Goal: Task Accomplishment & Management: Manage account settings

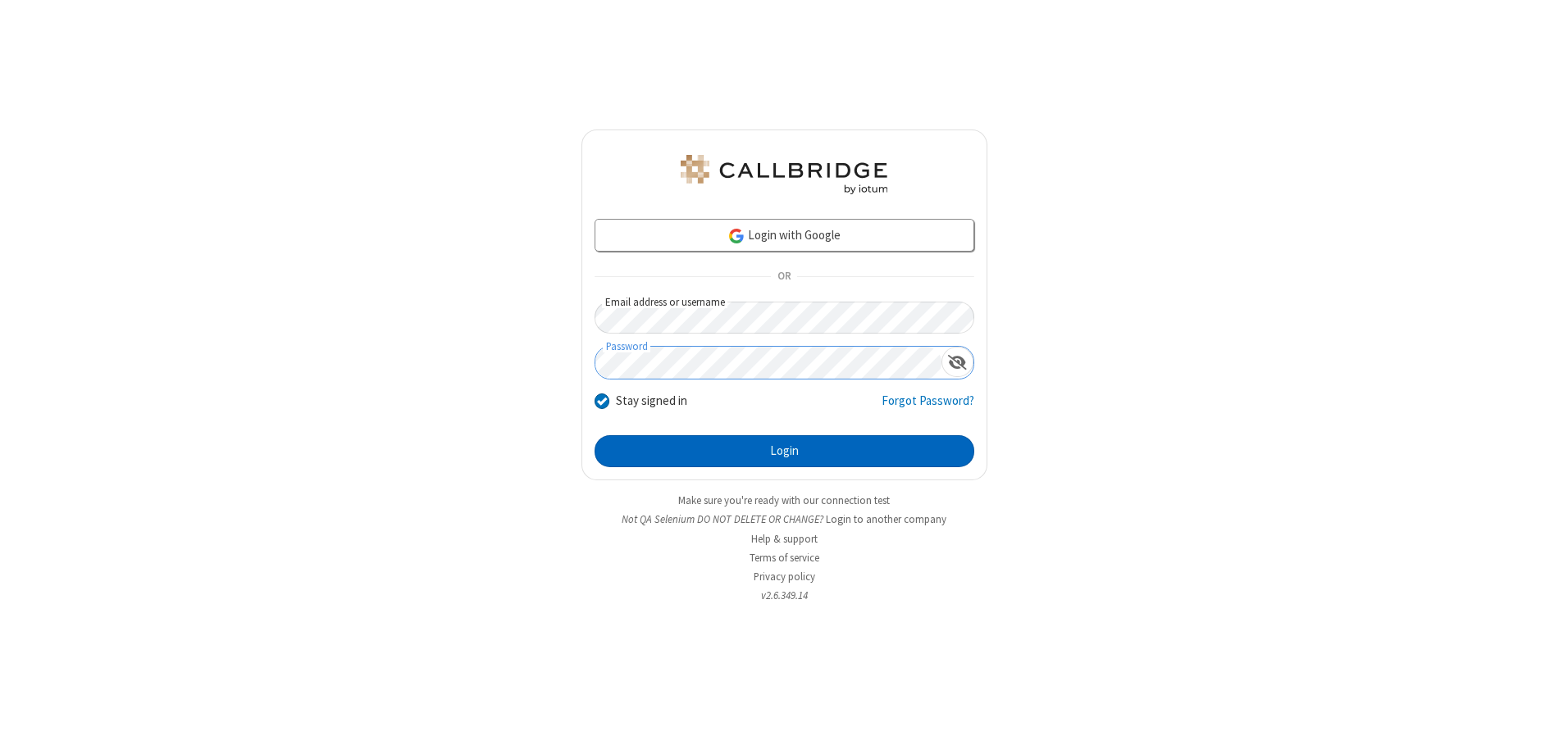
click at [784, 450] on button "Login" at bounding box center [785, 451] width 380 height 33
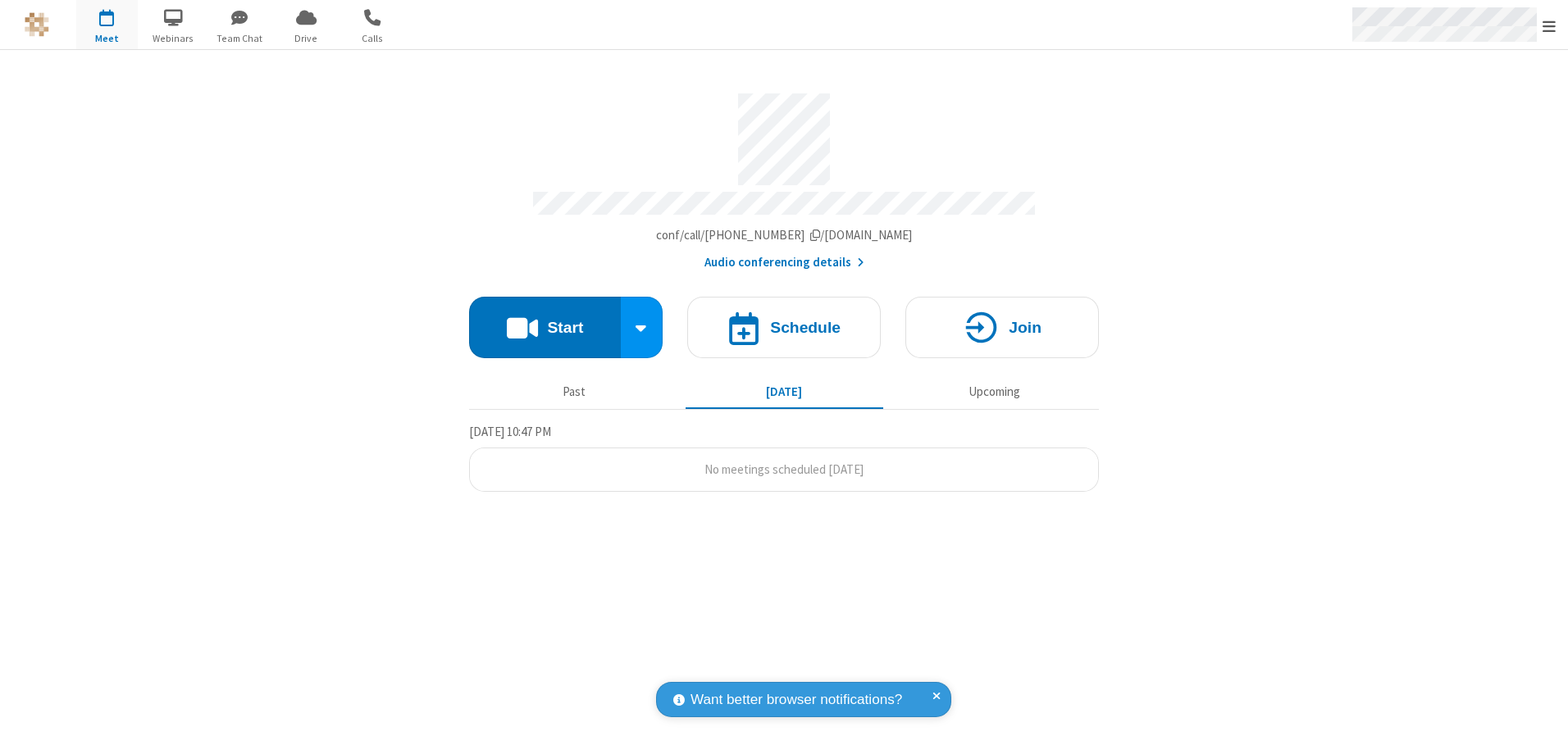
click at [1549, 26] on span "Open menu" at bounding box center [1549, 27] width 13 height 17
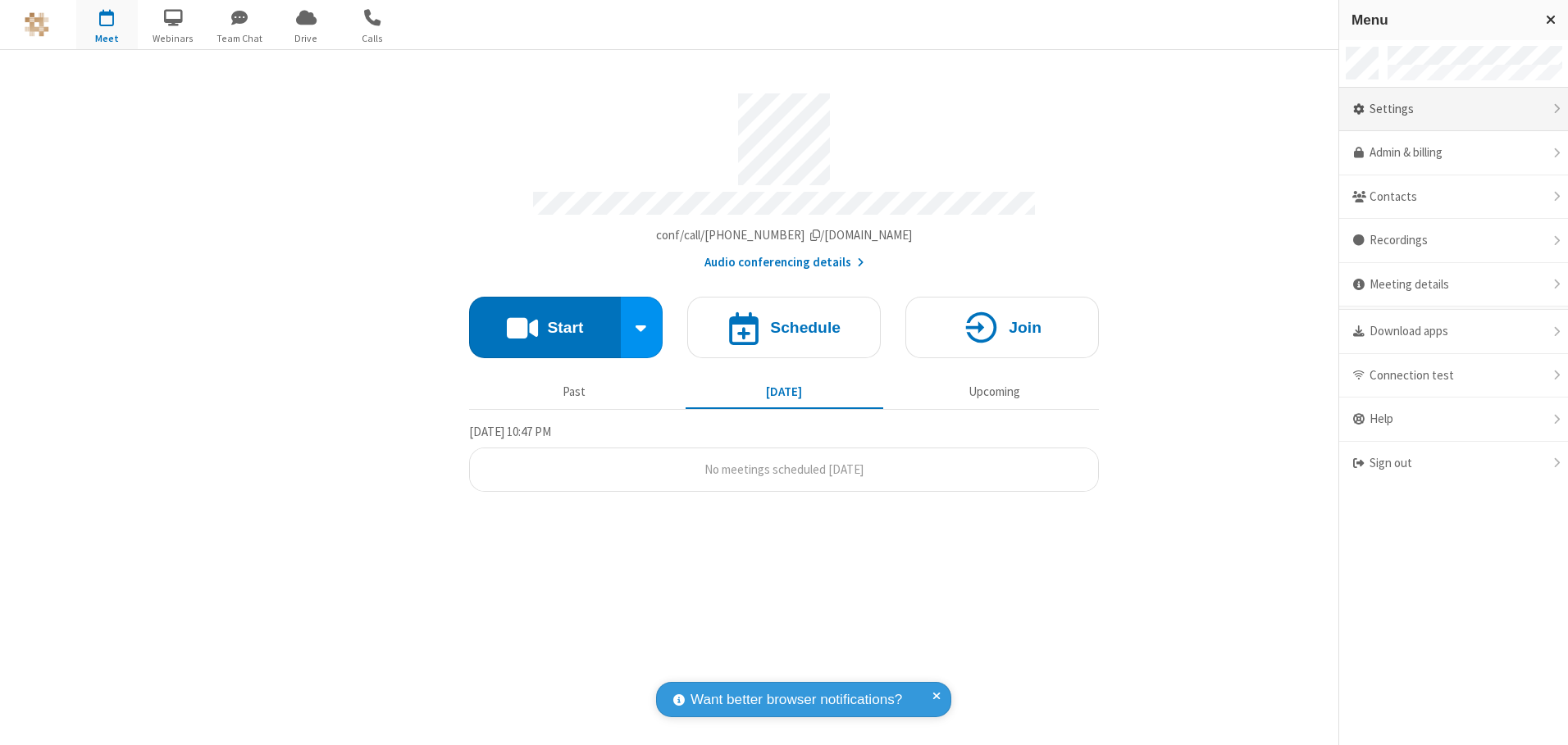
click at [1453, 109] on div "Settings" at bounding box center [1453, 110] width 229 height 44
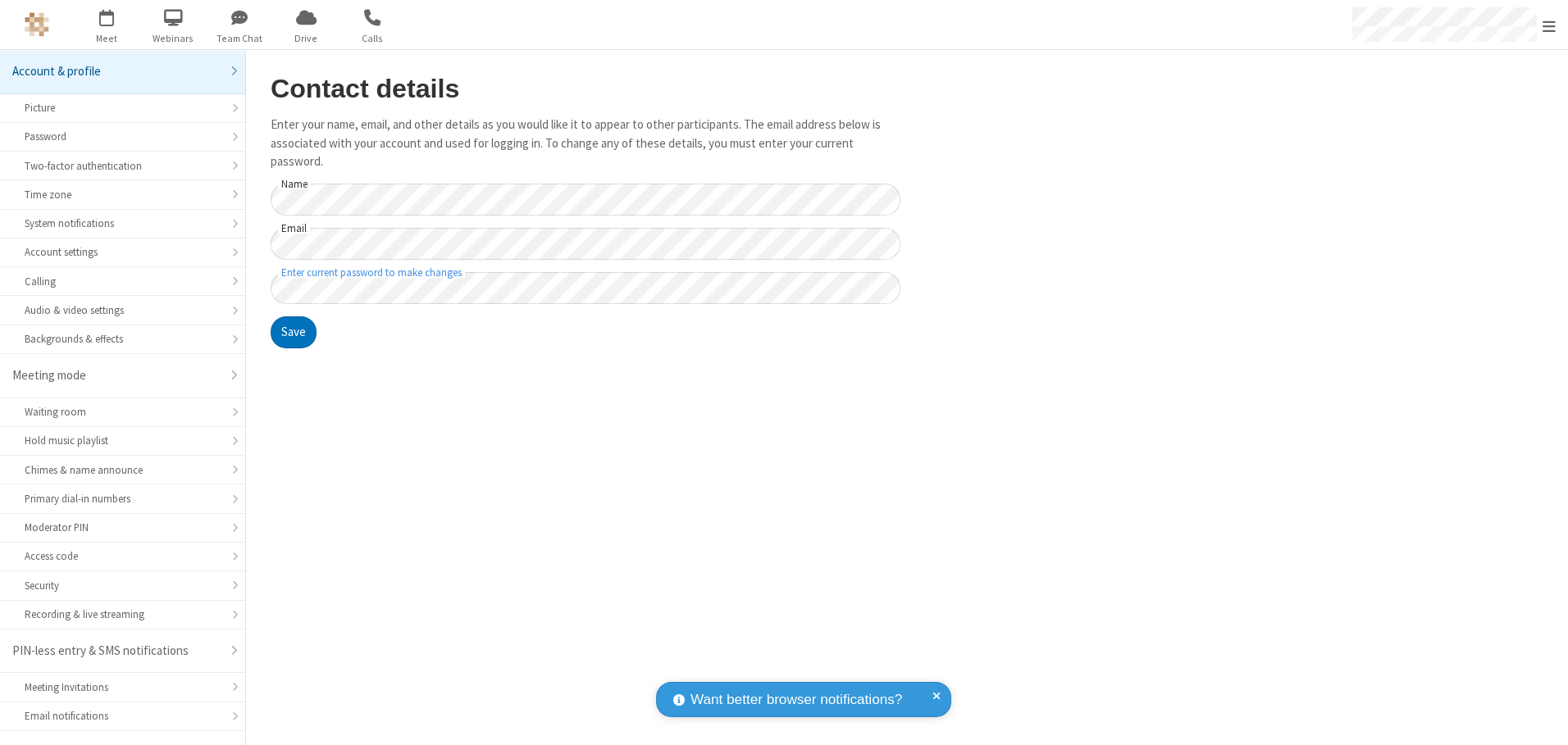
scroll to position [28, 0]
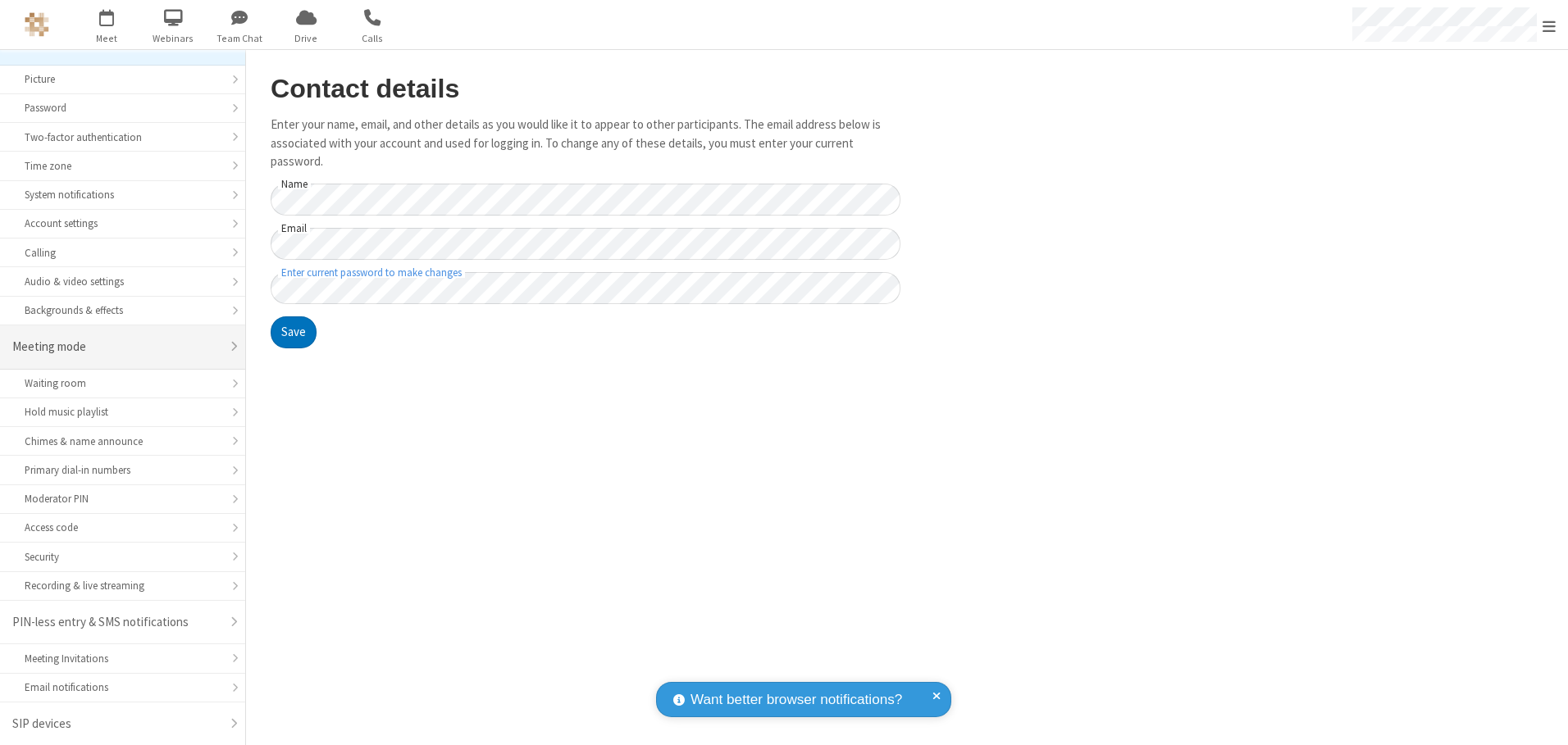
click at [117, 347] on div "Meeting mode" at bounding box center [116, 347] width 208 height 19
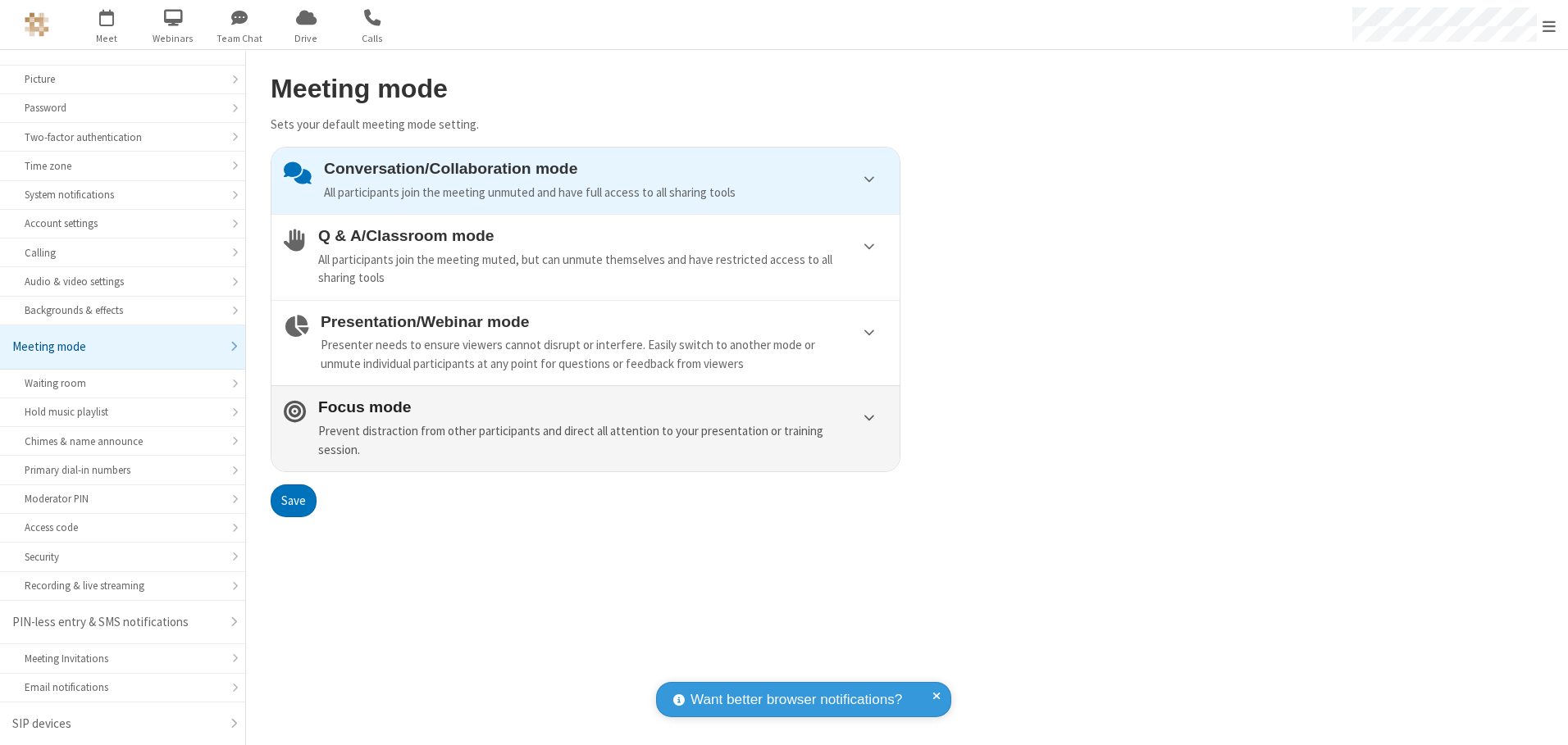
click at [586, 428] on div "Prevent distraction from other participants and direct all attention to your pr…" at bounding box center [603, 440] width 569 height 37
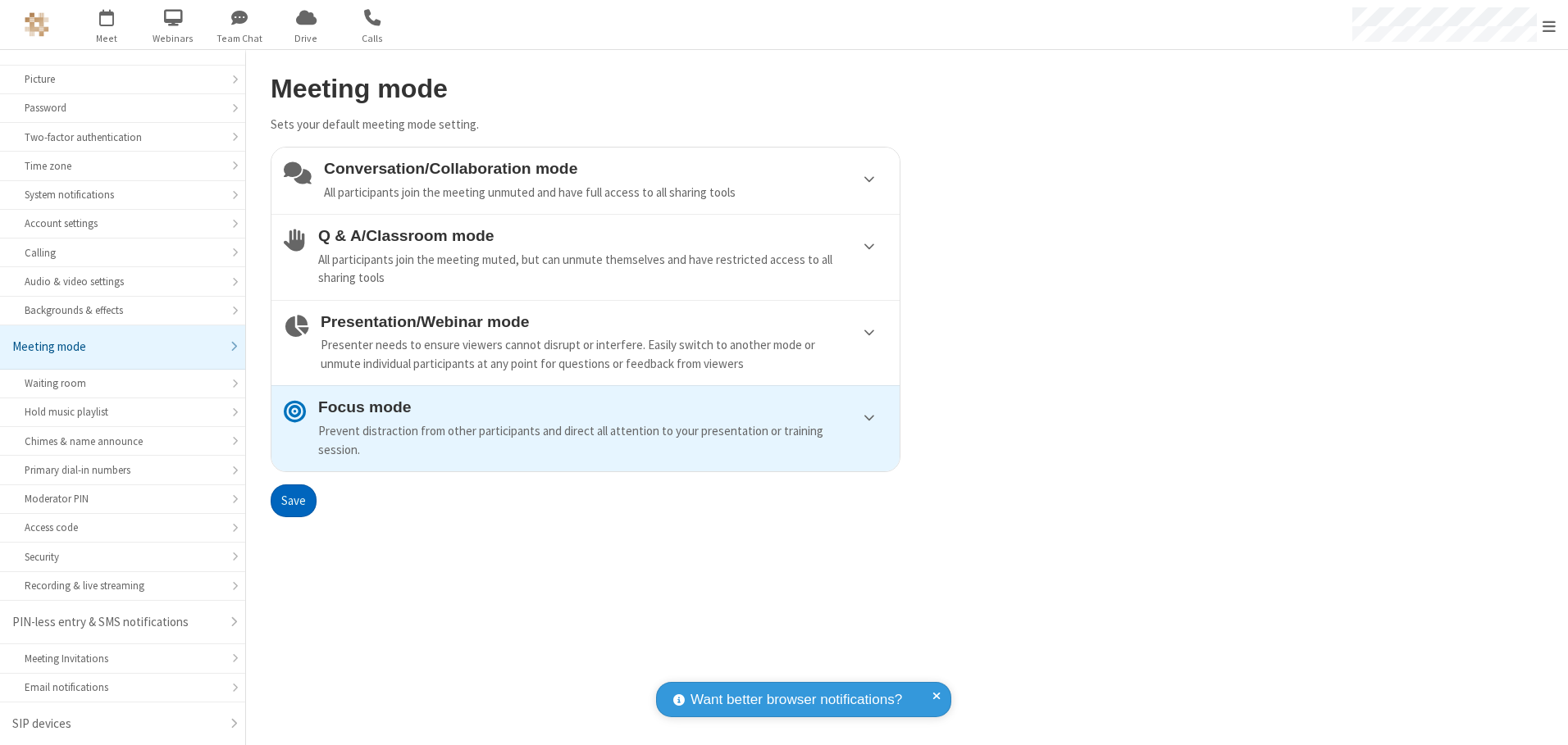
click at [293, 500] on button "Save" at bounding box center [294, 501] width 46 height 33
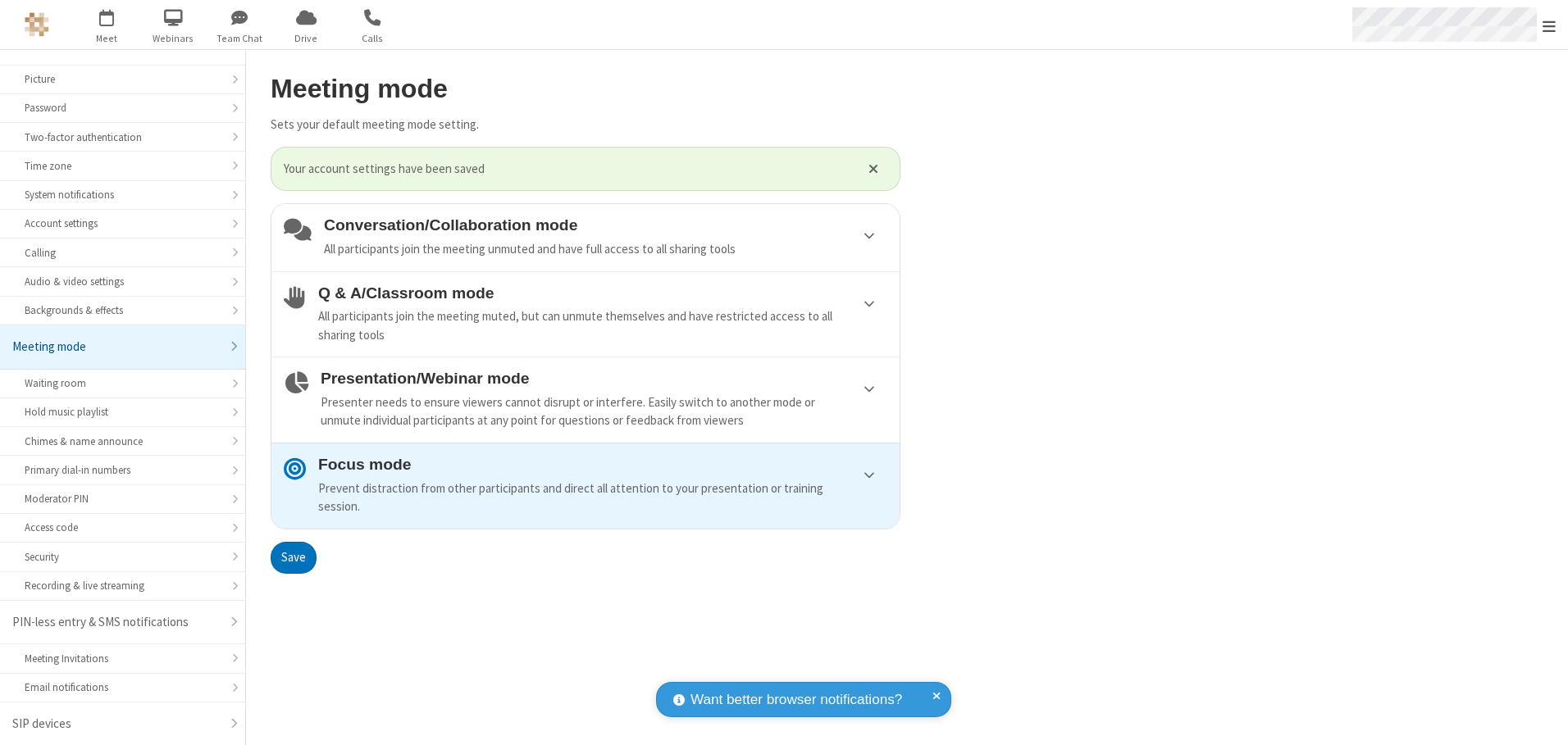
click at [1549, 25] on span "Open menu" at bounding box center [1549, 27] width 13 height 17
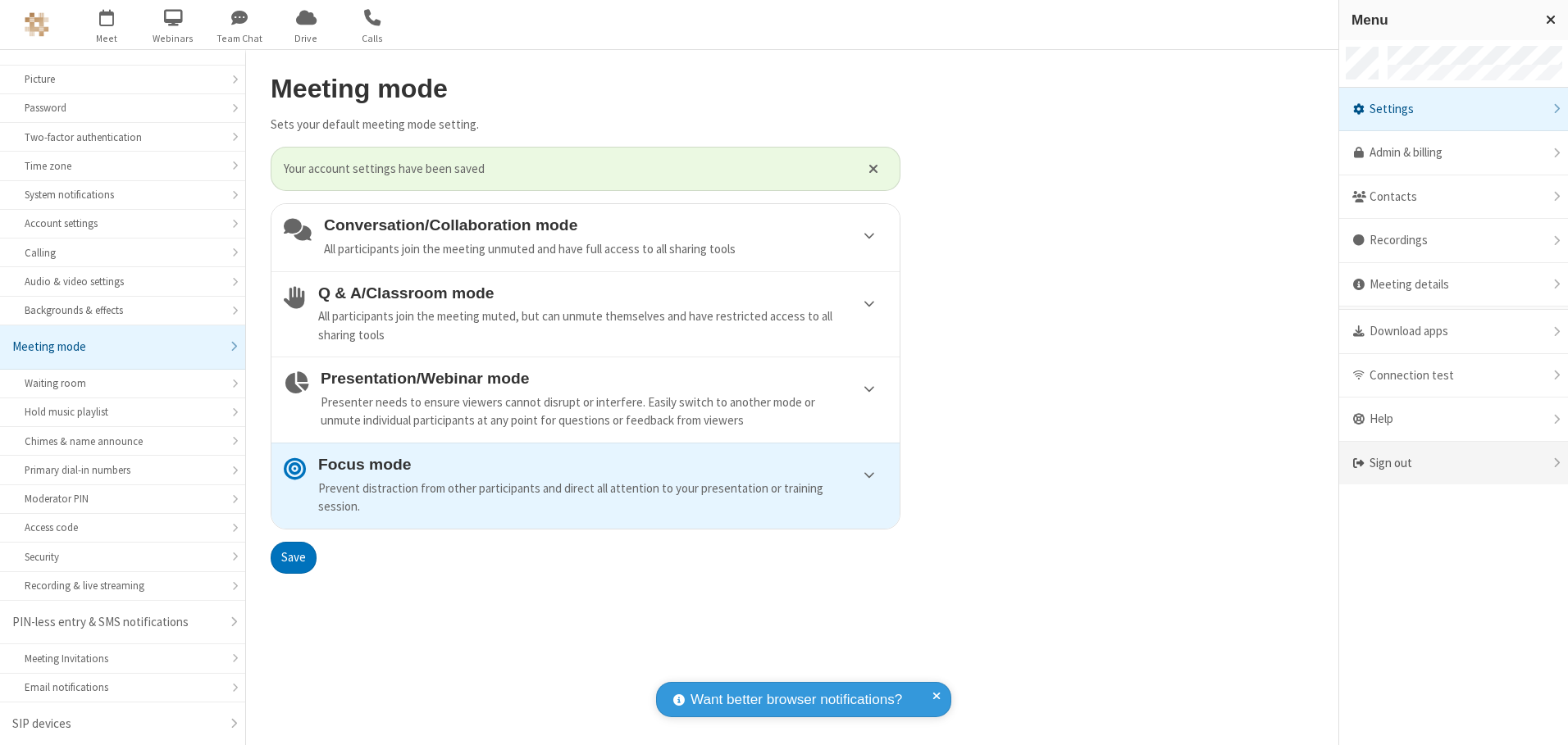
click at [1453, 463] on div "Sign out" at bounding box center [1453, 463] width 229 height 43
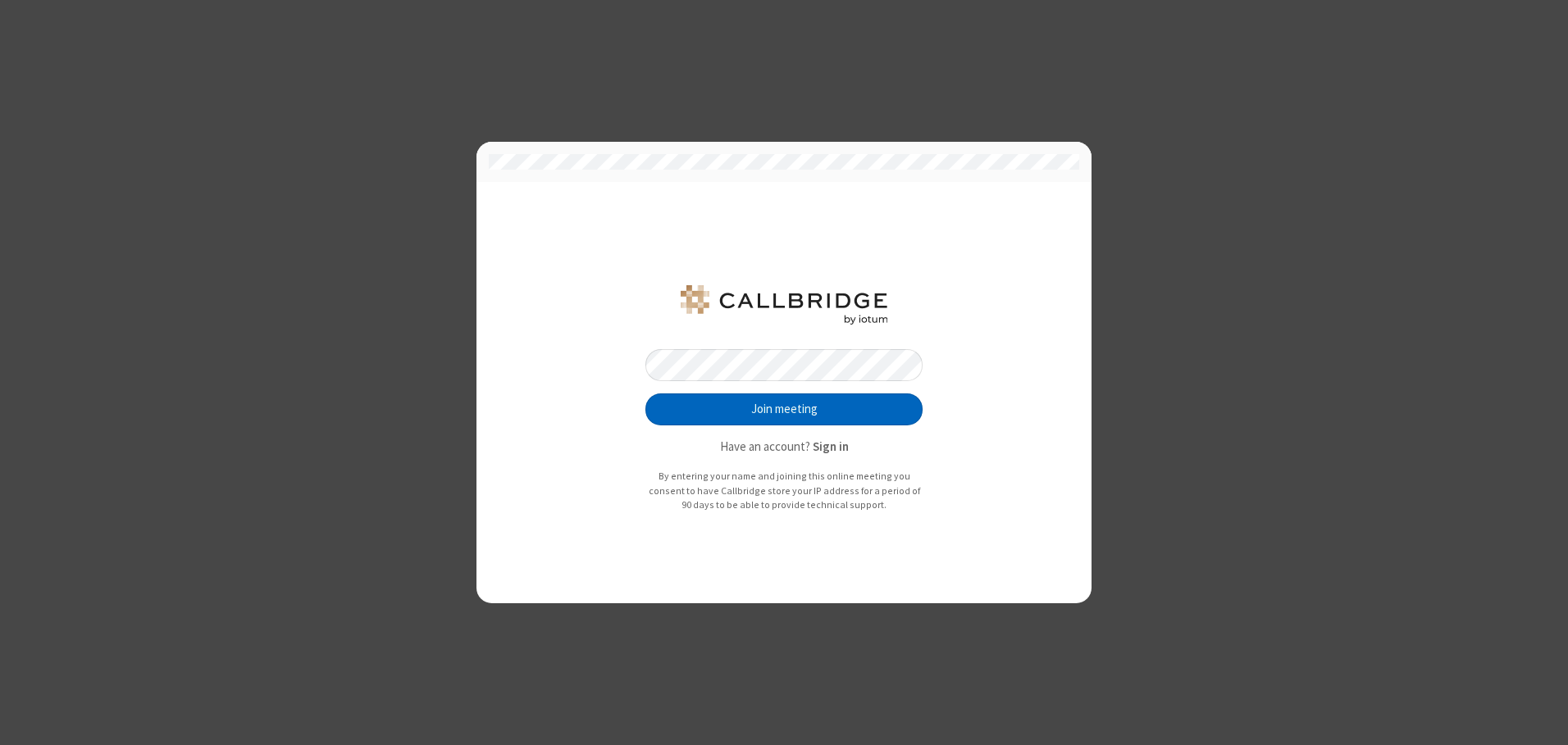
click at [784, 409] on button "Join meeting" at bounding box center [784, 410] width 277 height 33
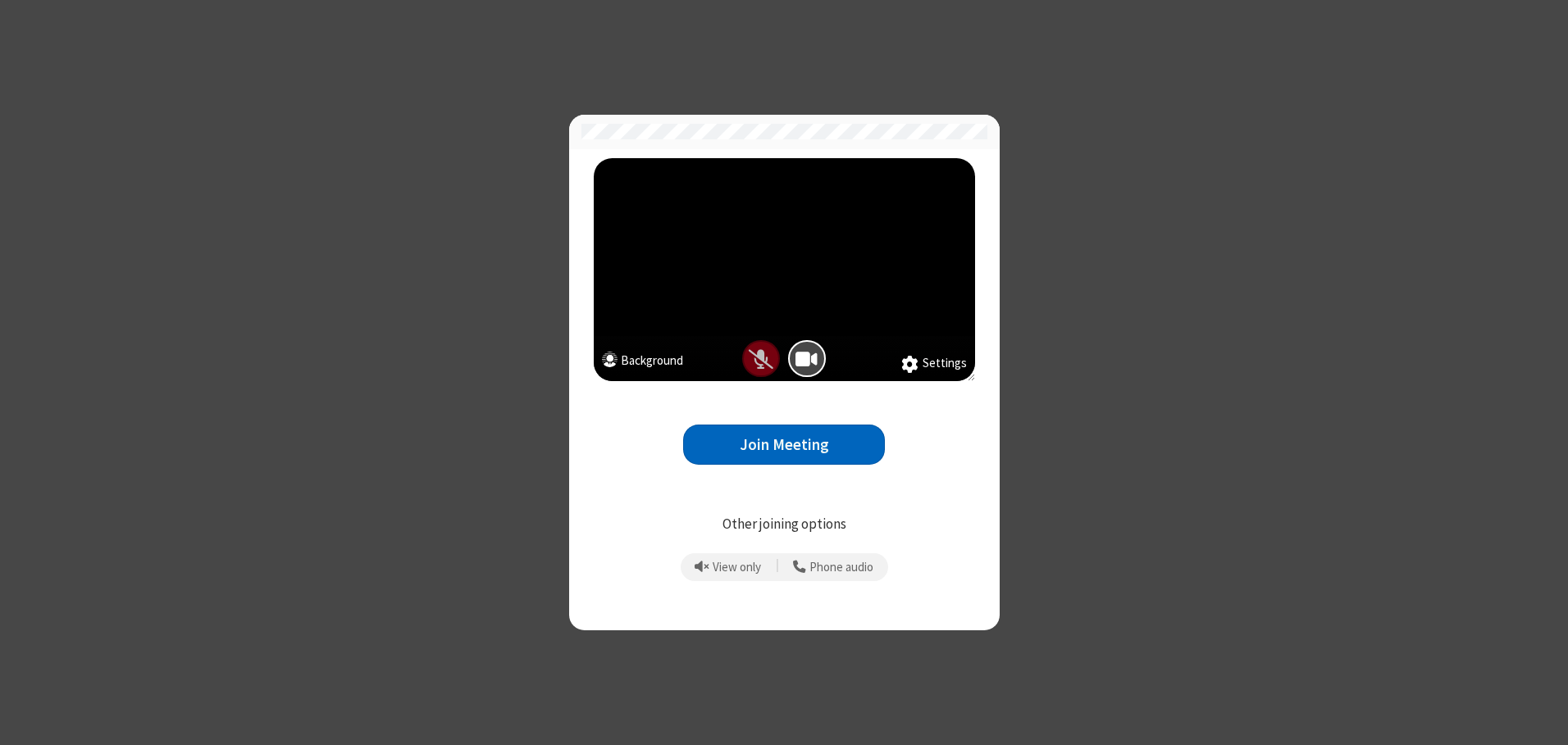
click at [784, 444] on button "Join Meeting" at bounding box center [784, 445] width 202 height 40
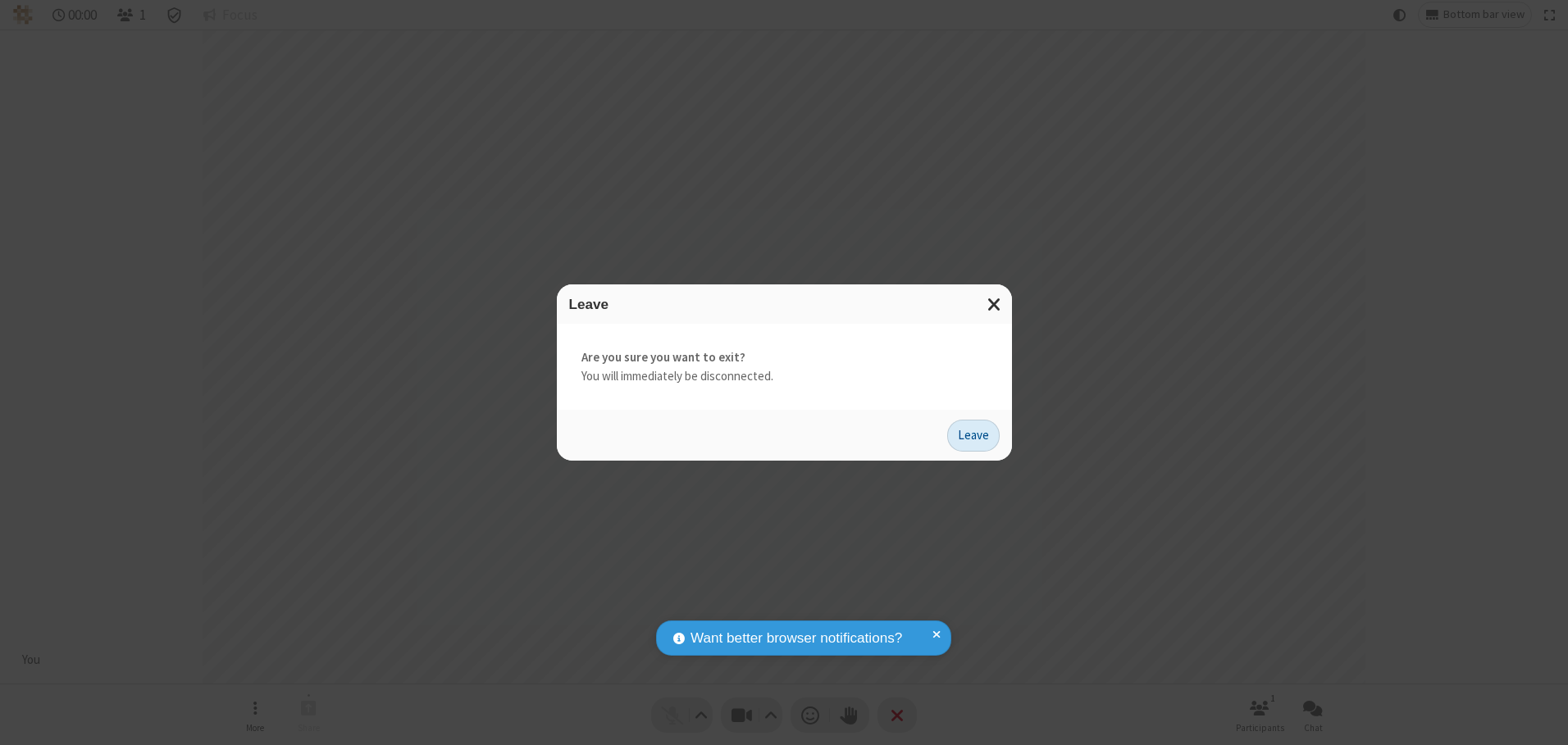
click at [973, 435] on button "Leave" at bounding box center [973, 436] width 52 height 33
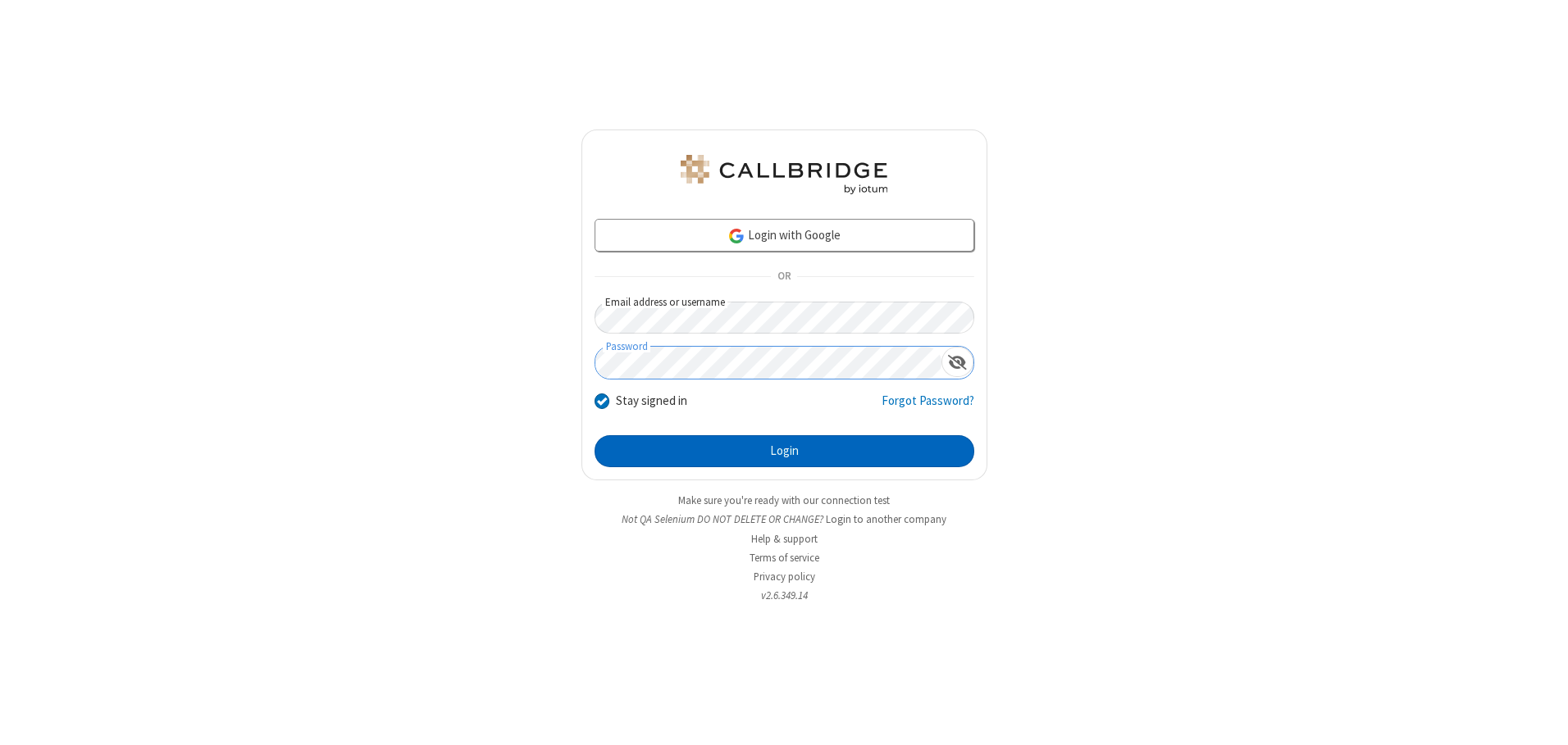
click at [784, 450] on button "Login" at bounding box center [785, 451] width 380 height 33
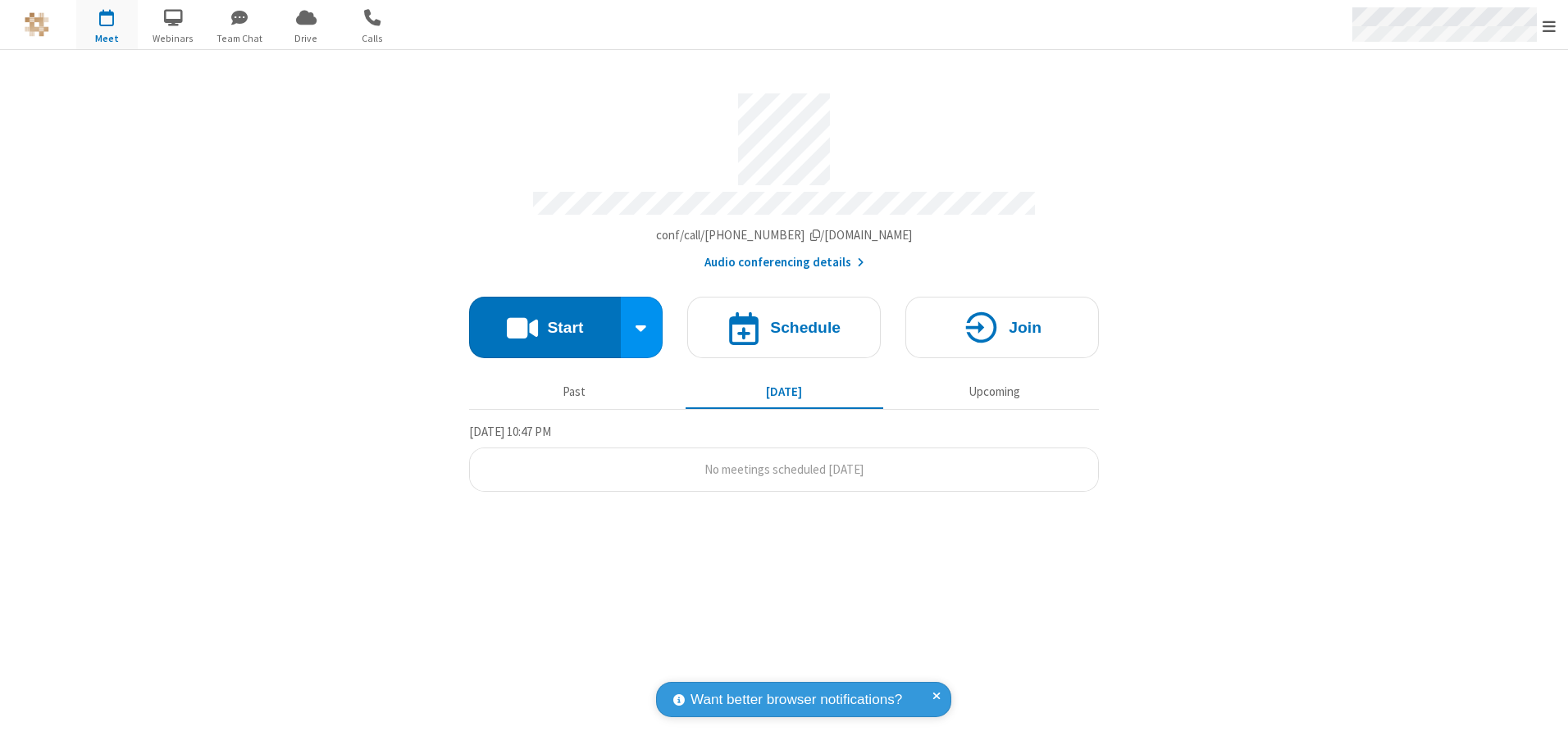
click at [1549, 26] on span "Open menu" at bounding box center [1549, 27] width 13 height 17
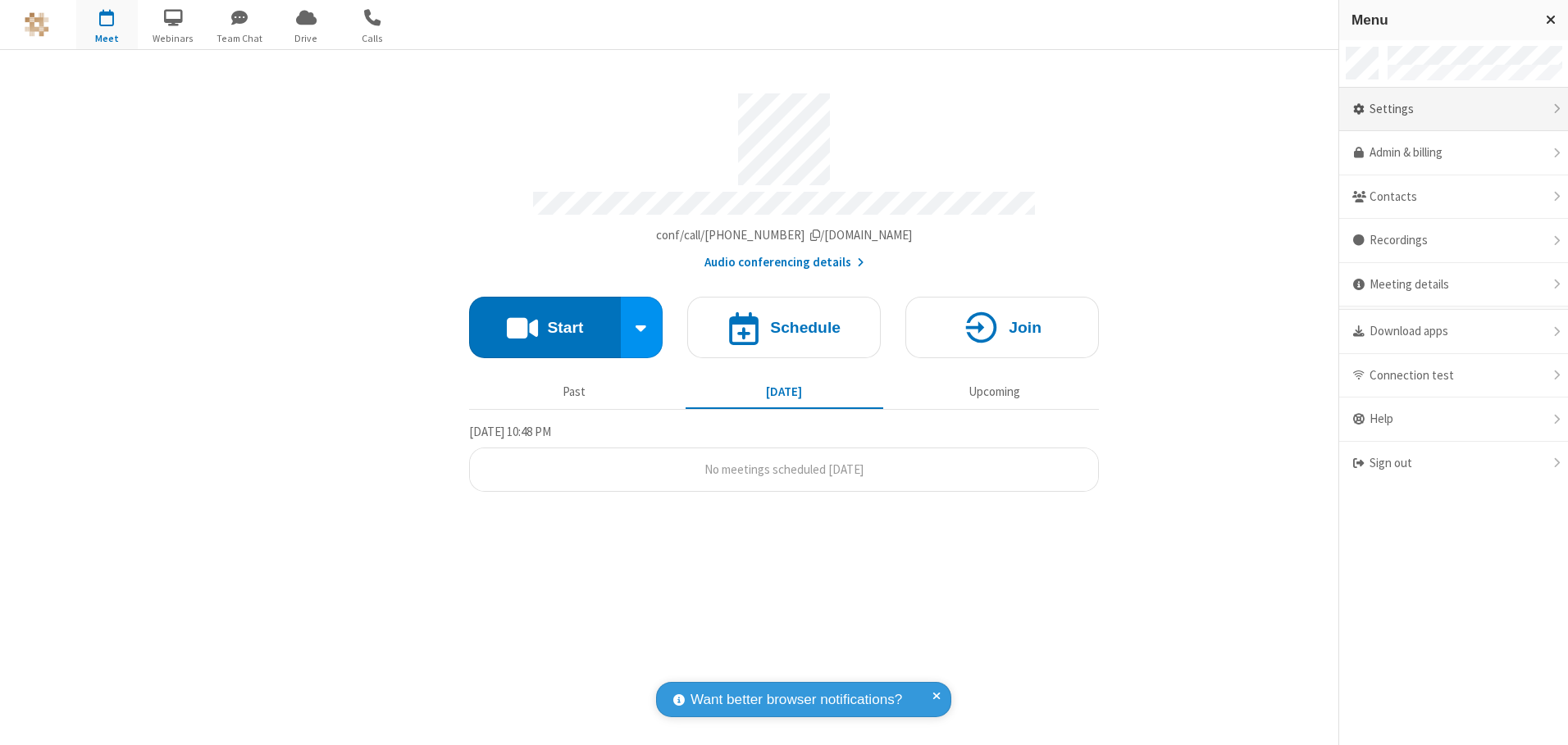
click at [1453, 109] on div "Settings" at bounding box center [1453, 110] width 229 height 44
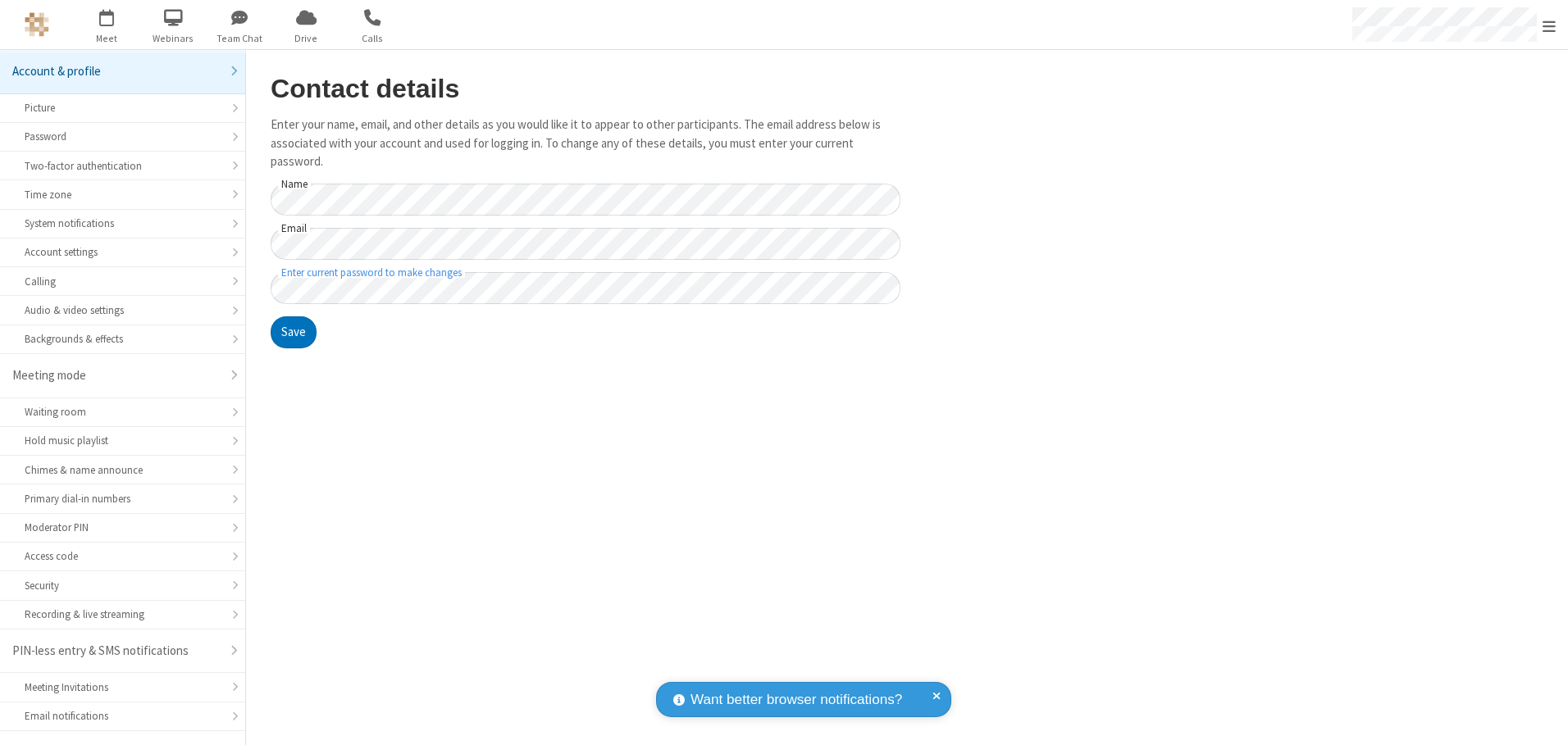
scroll to position [28, 0]
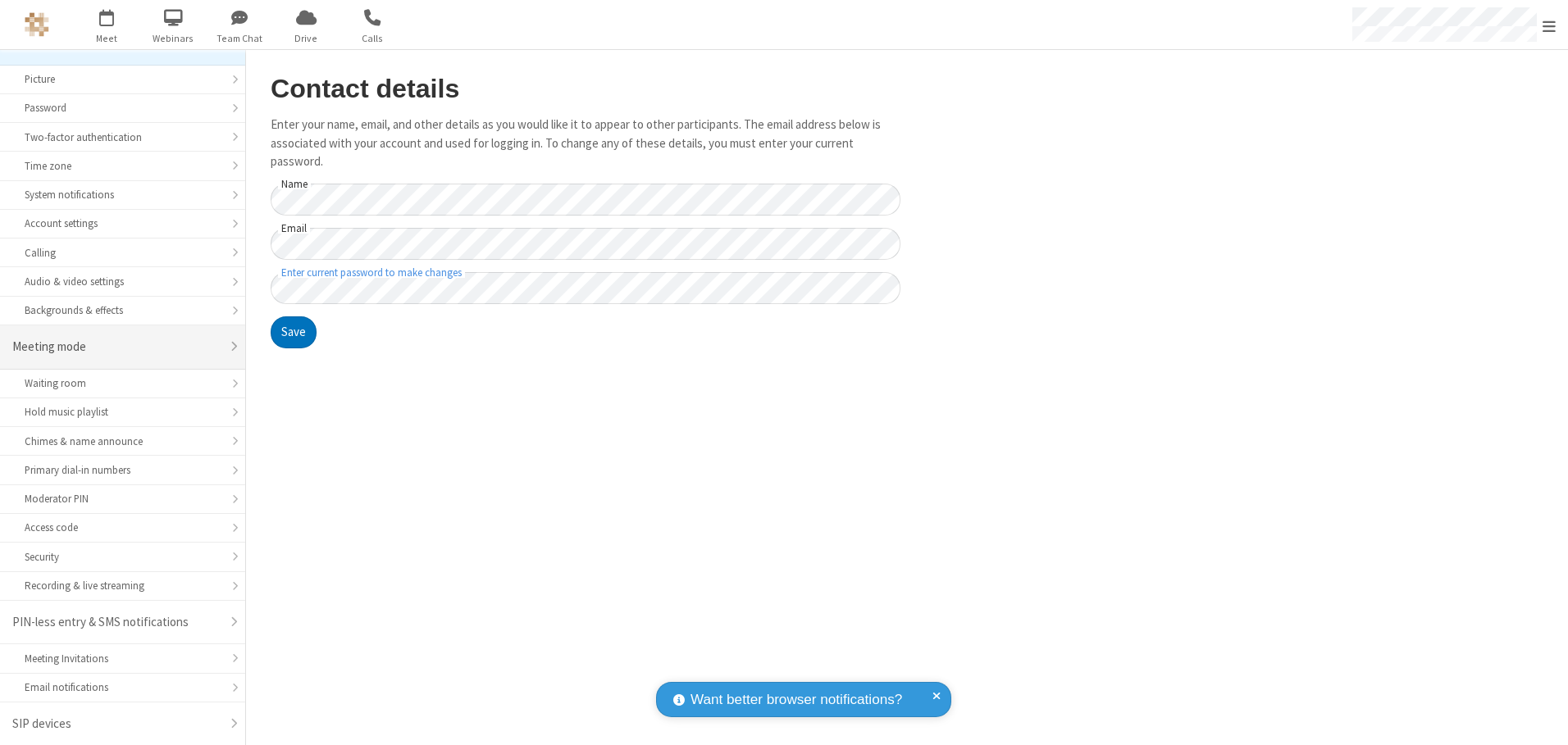
click at [117, 347] on div "Meeting mode" at bounding box center [116, 347] width 208 height 19
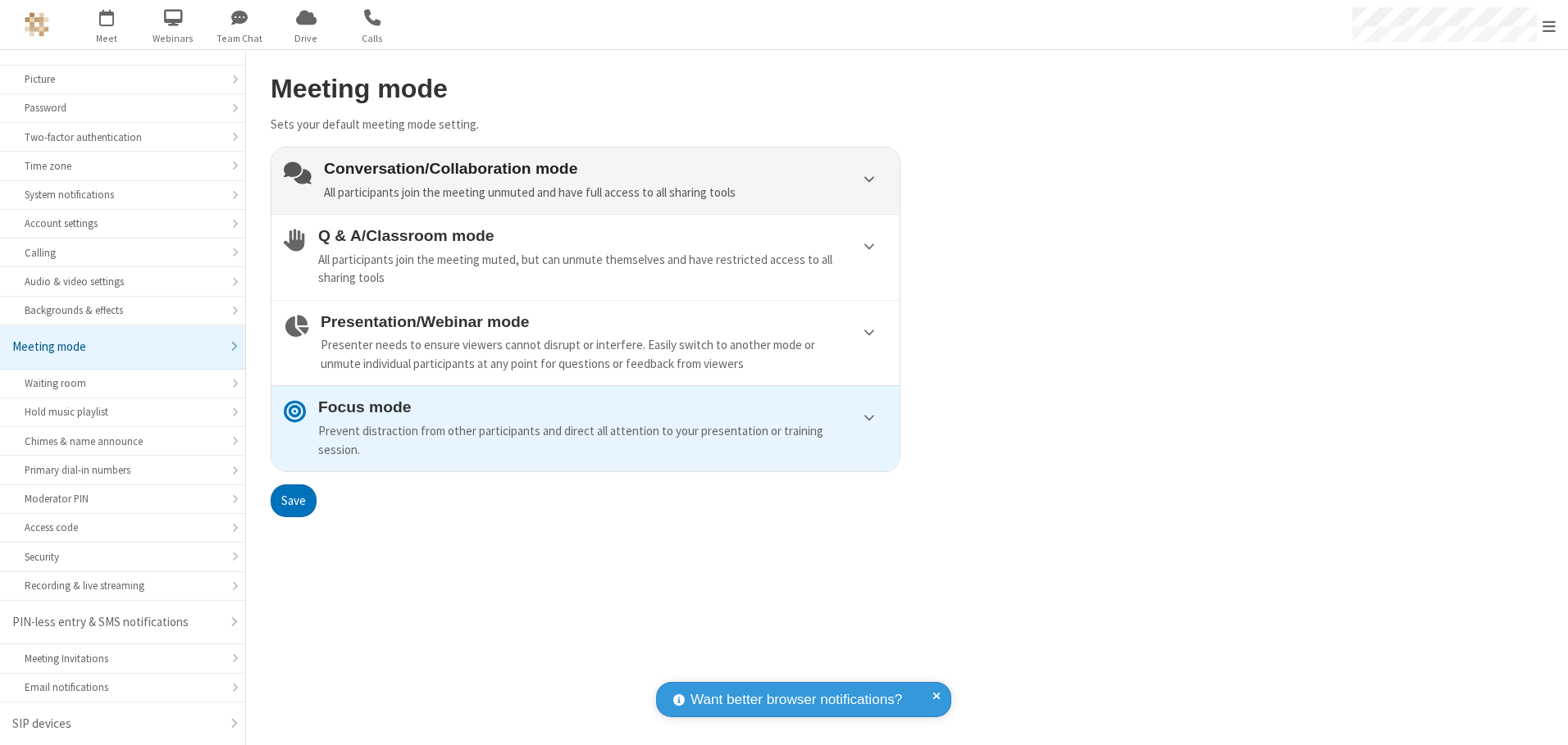
click at [586, 181] on div "Conversation/Collaboration mode All participants join the meeting unmuted and h…" at bounding box center [606, 181] width 564 height 42
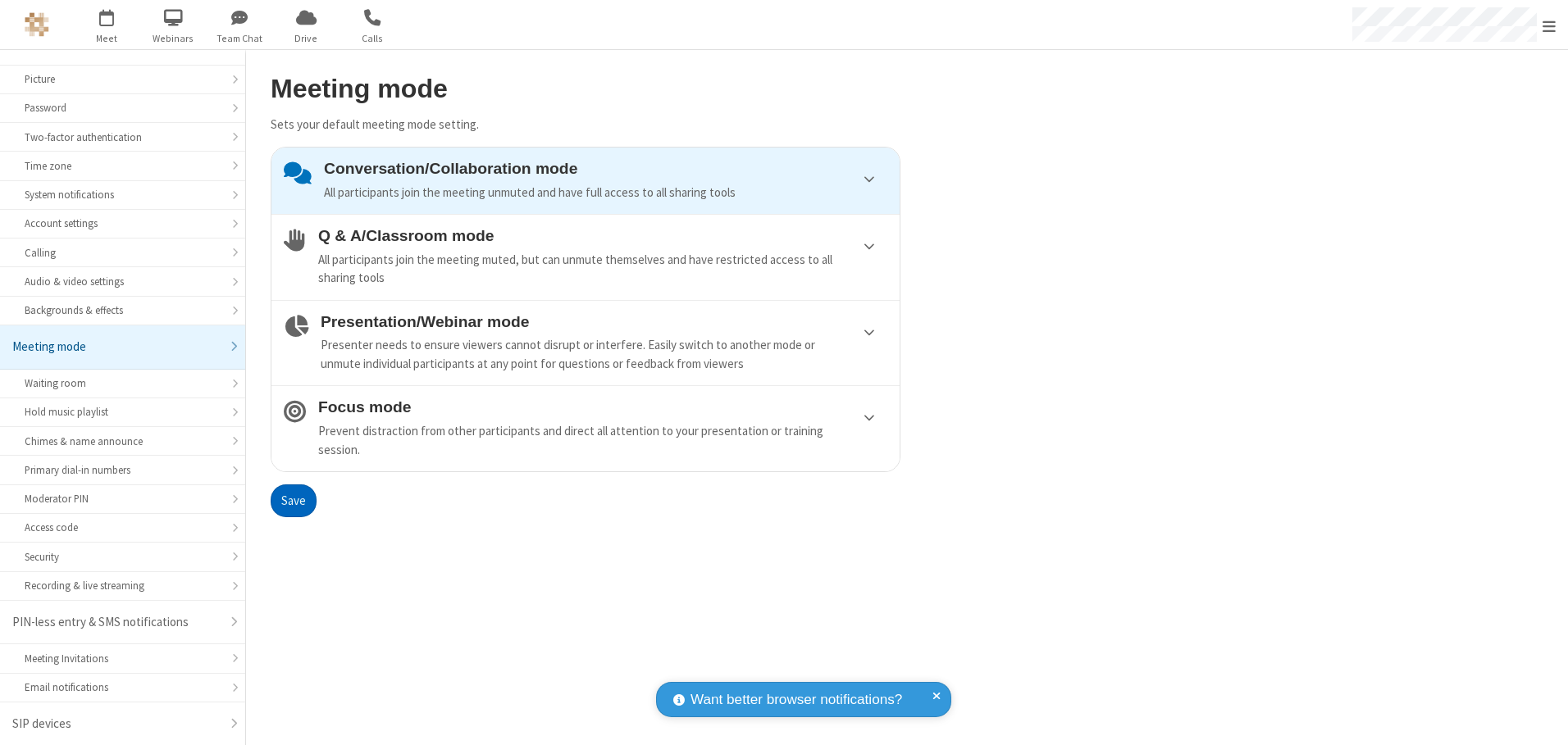
click at [293, 500] on button "Save" at bounding box center [294, 501] width 46 height 33
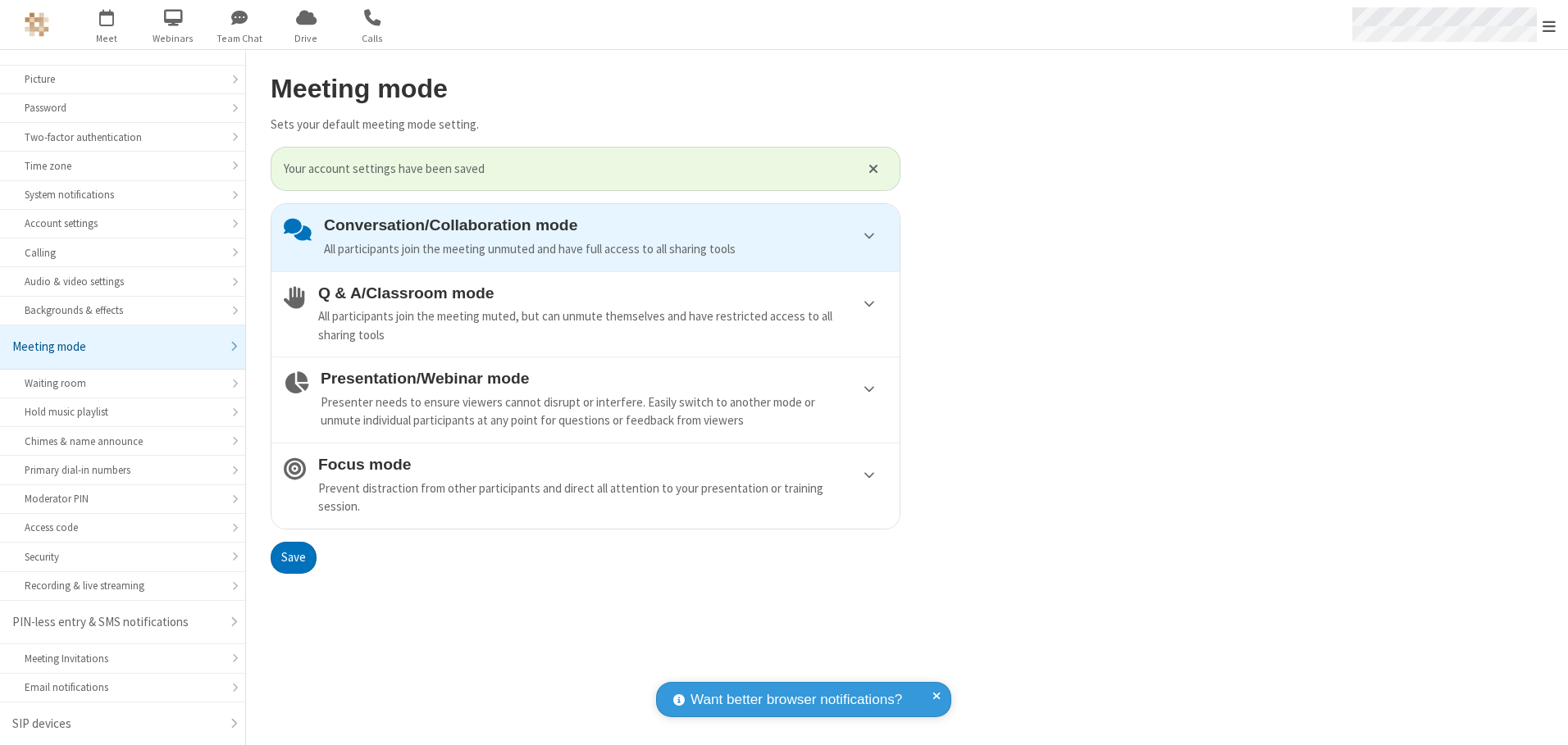
click at [1549, 25] on span "Open menu" at bounding box center [1549, 27] width 13 height 17
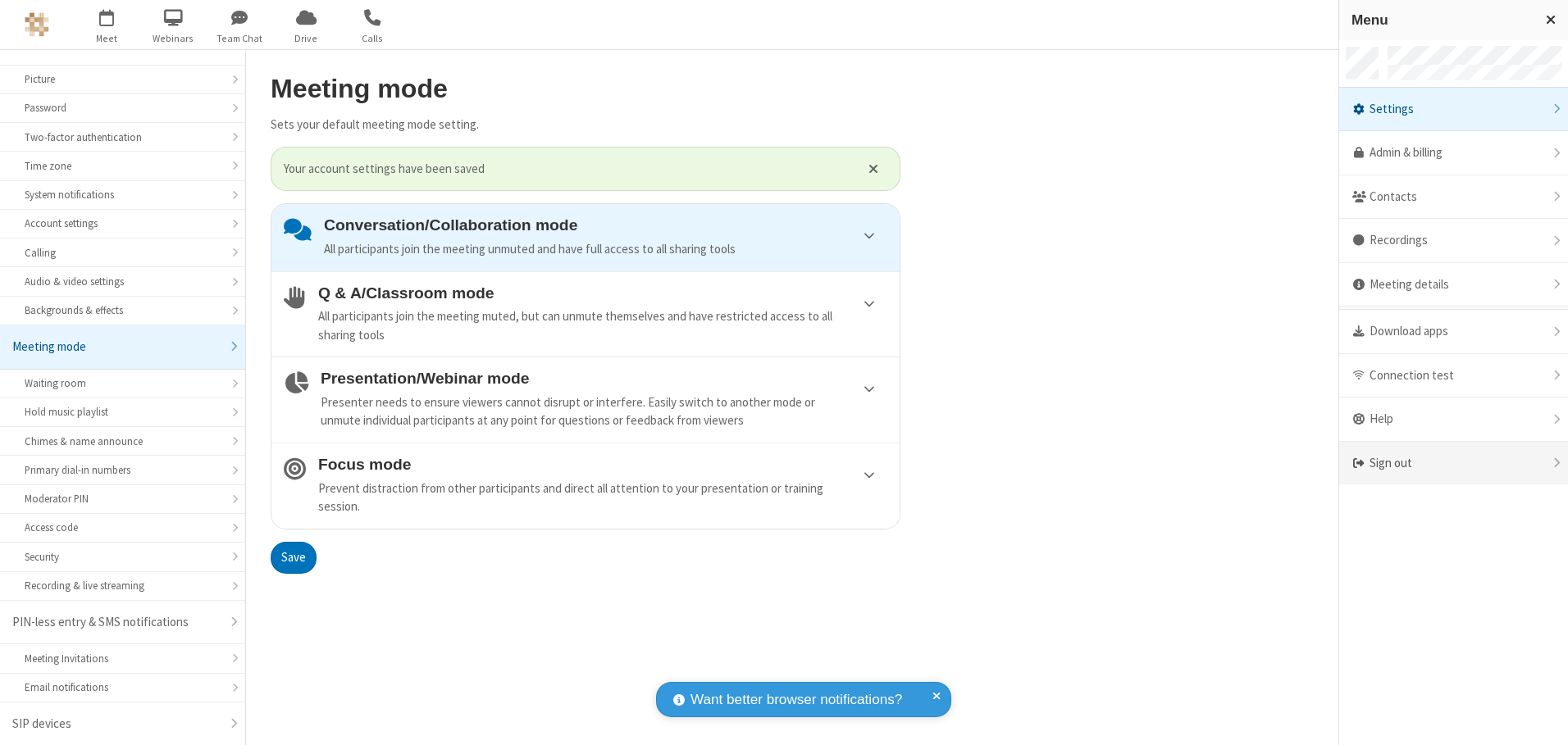
click at [1453, 463] on div "Sign out" at bounding box center [1453, 463] width 229 height 43
